Goal: Transaction & Acquisition: Purchase product/service

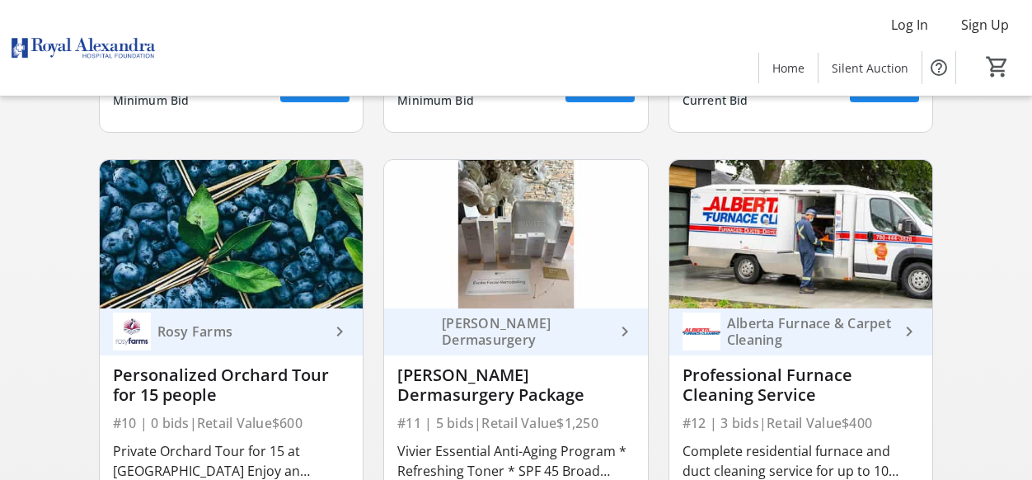
scroll to position [1393, 0]
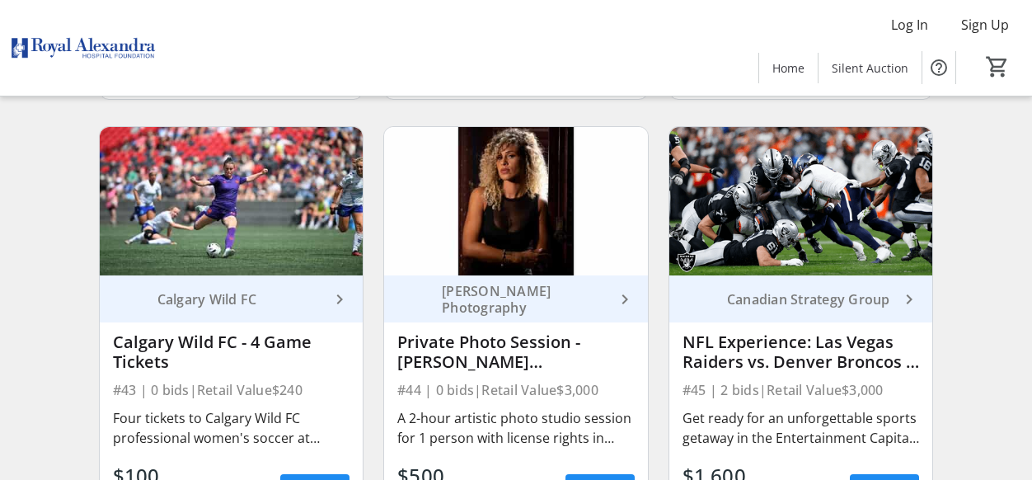
scroll to position [6241, 0]
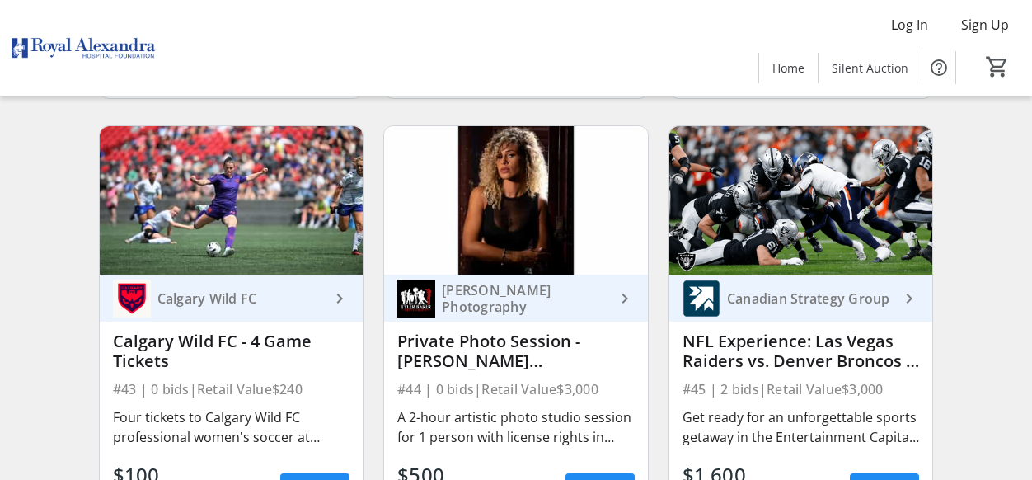
click at [800, 197] on img at bounding box center [801, 200] width 264 height 148
click at [870, 307] on div "Canadian Strategy Group" at bounding box center [810, 298] width 180 height 16
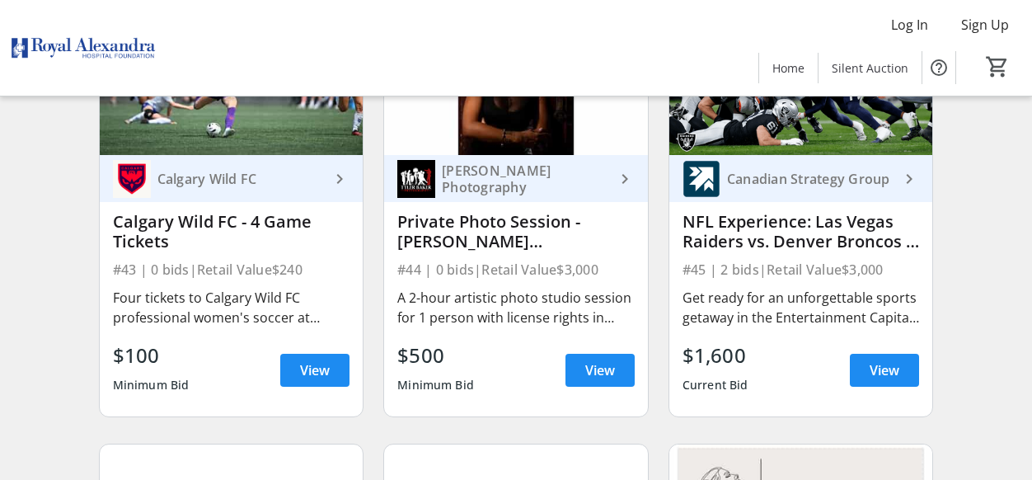
scroll to position [6365, 0]
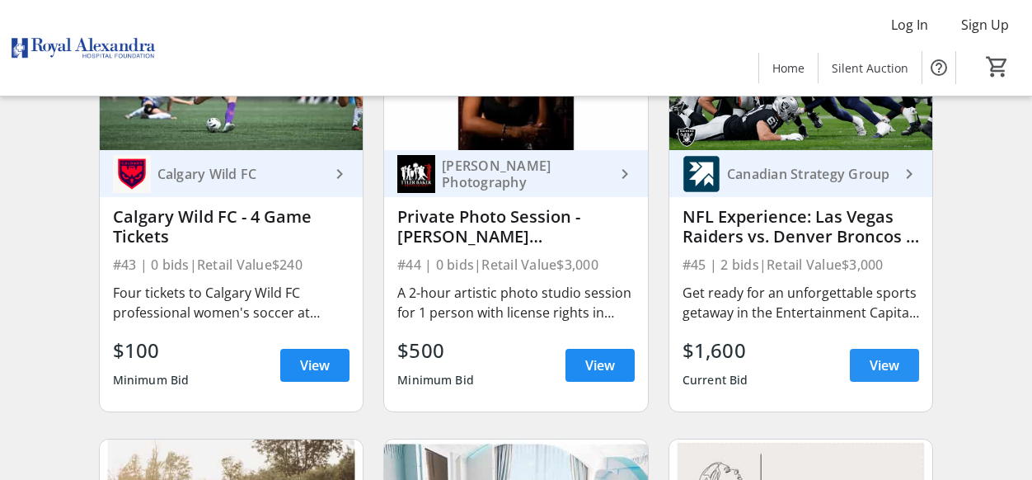
click at [889, 375] on span "View" at bounding box center [885, 365] width 30 height 20
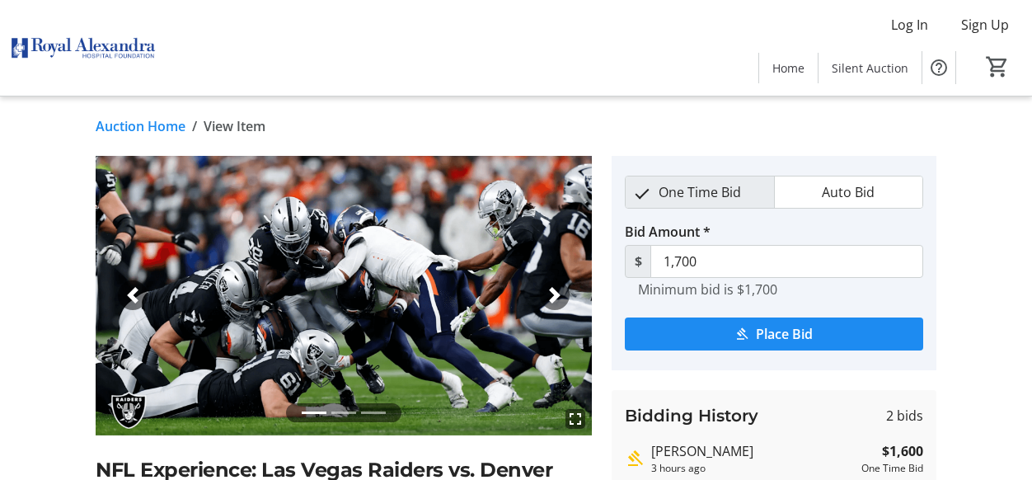
click at [547, 298] on span "button" at bounding box center [554, 295] width 16 height 16
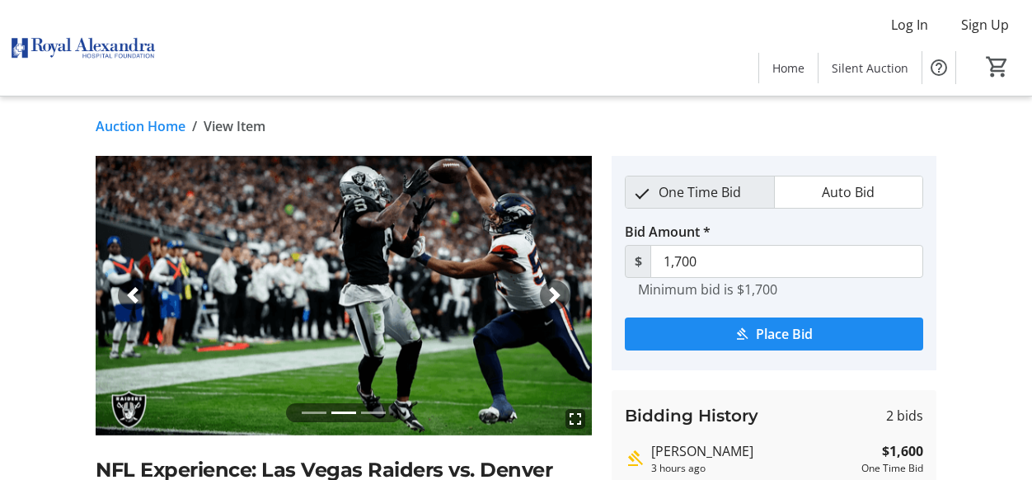
click at [547, 298] on span "button" at bounding box center [554, 295] width 16 height 16
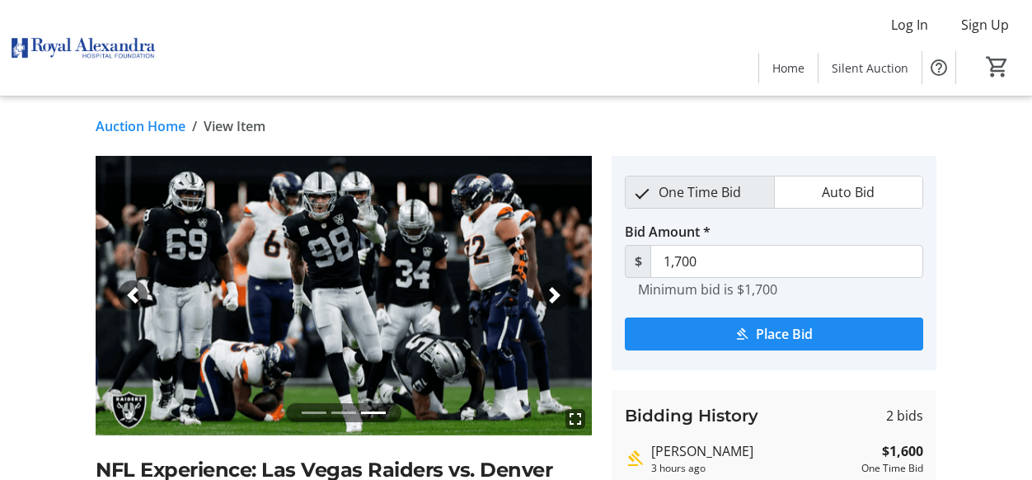
click at [132, 293] on span "button" at bounding box center [132, 295] width 16 height 16
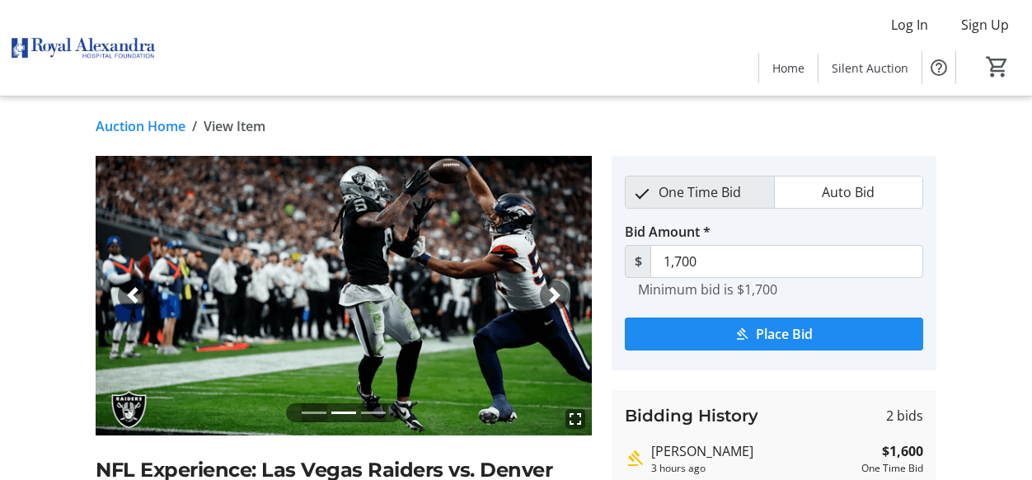
click at [132, 293] on span "button" at bounding box center [132, 295] width 16 height 16
